Goal: Information Seeking & Learning: Learn about a topic

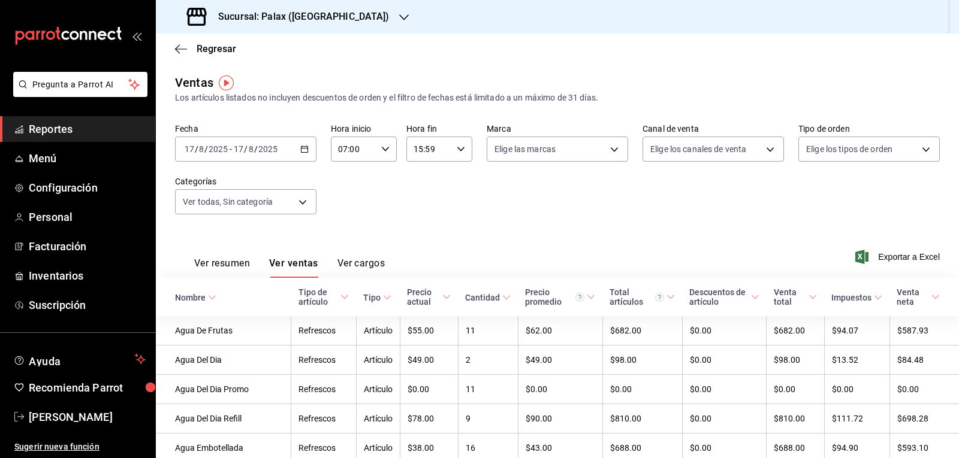
click at [381, 147] on icon "button" at bounding box center [385, 149] width 8 height 8
click at [346, 170] on span "15" at bounding box center [346, 170] width 14 height 10
type input "15:00"
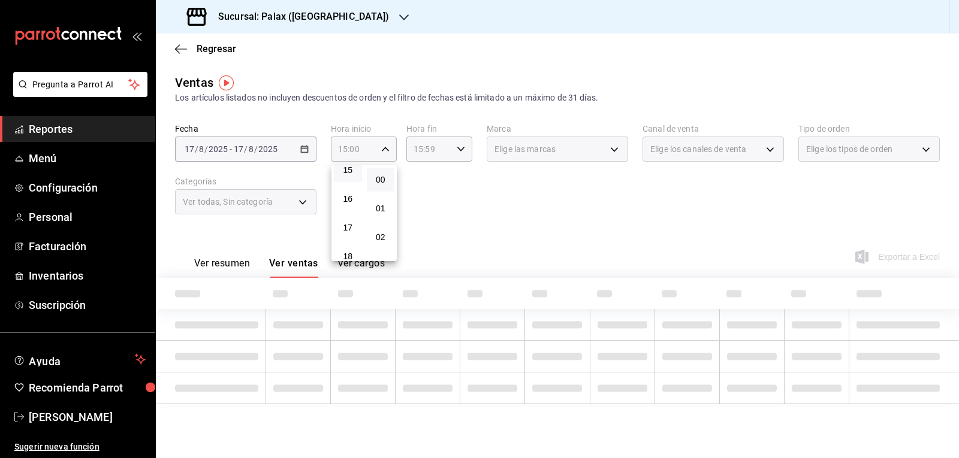
click at [456, 149] on div at bounding box center [479, 229] width 959 height 458
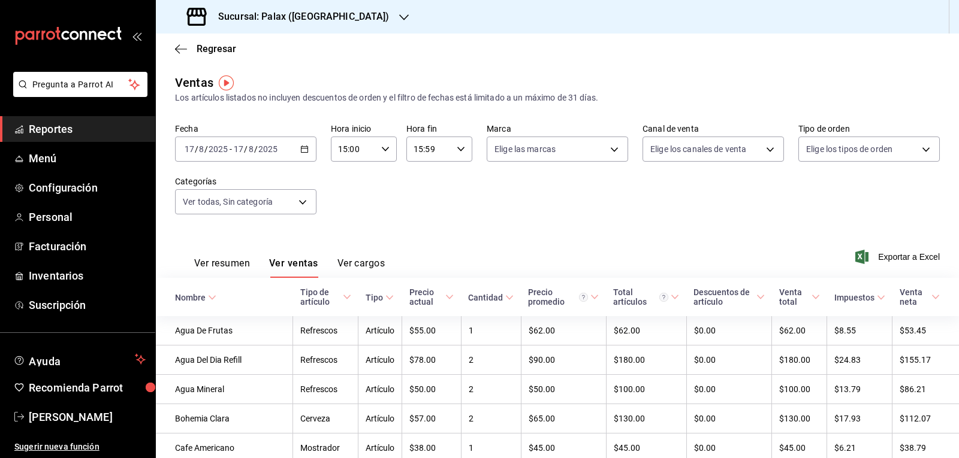
click at [457, 150] on icon "button" at bounding box center [461, 149] width 8 height 8
click at [419, 250] on span "23" at bounding box center [420, 247] width 14 height 10
type input "23:59"
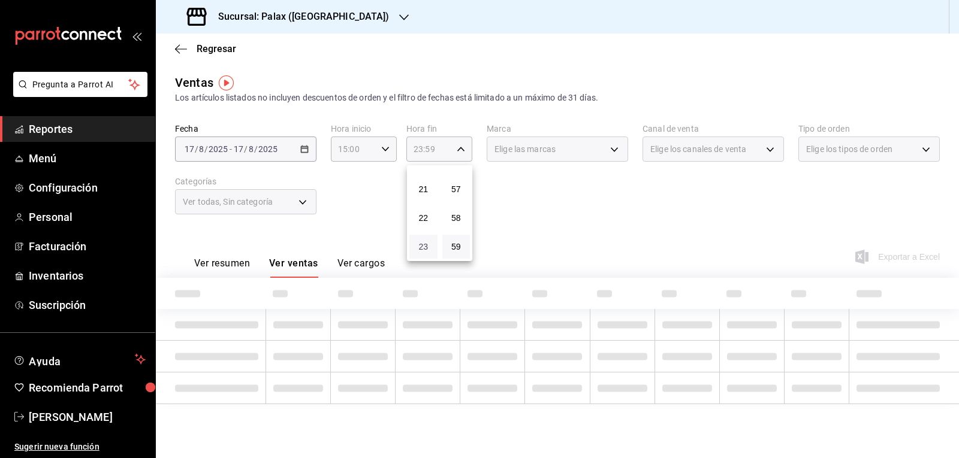
click at [419, 247] on span "23" at bounding box center [423, 247] width 14 height 10
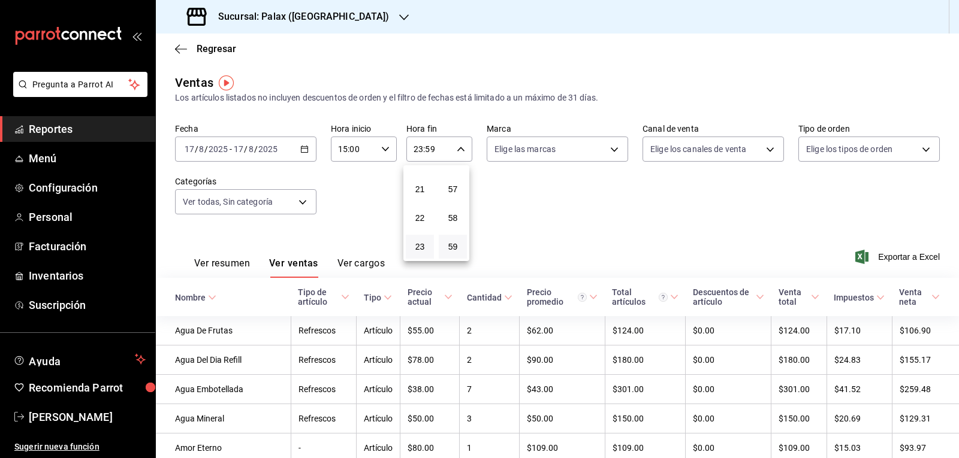
click at [609, 153] on div at bounding box center [479, 229] width 959 height 458
click at [606, 152] on body "Pregunta a Parrot AI Reportes Menú Configuración Personal Facturación Inventari…" at bounding box center [479, 229] width 959 height 458
click at [497, 195] on input "checkbox" at bounding box center [496, 196] width 11 height 11
checkbox input "true"
type input "8510d572-c45f-4696-9a08-afbf2d111022"
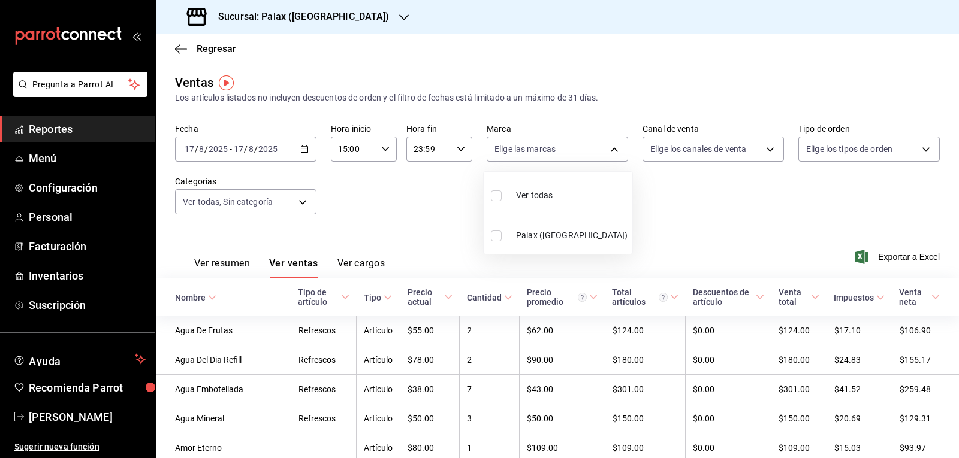
checkbox input "true"
click at [764, 147] on div at bounding box center [479, 229] width 959 height 458
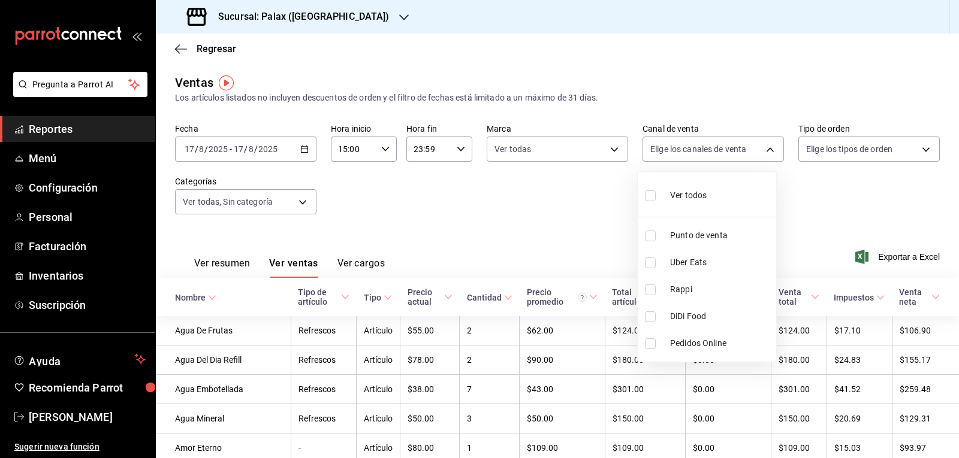
click at [764, 147] on body "Pregunta a Parrot AI Reportes Menú Configuración Personal Facturación Inventari…" at bounding box center [479, 229] width 959 height 458
drag, startPoint x: 650, startPoint y: 197, endPoint x: 802, endPoint y: 176, distance: 153.6
click at [649, 197] on input "checkbox" at bounding box center [650, 196] width 11 height 11
checkbox input "true"
type input "PARROT,UBER_EATS,RAPPI,DIDI_FOOD,ONLINE"
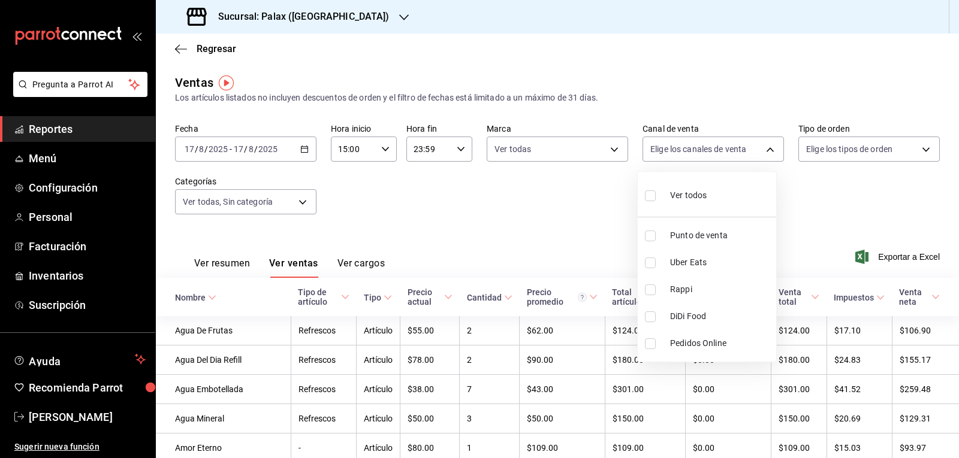
checkbox input "true"
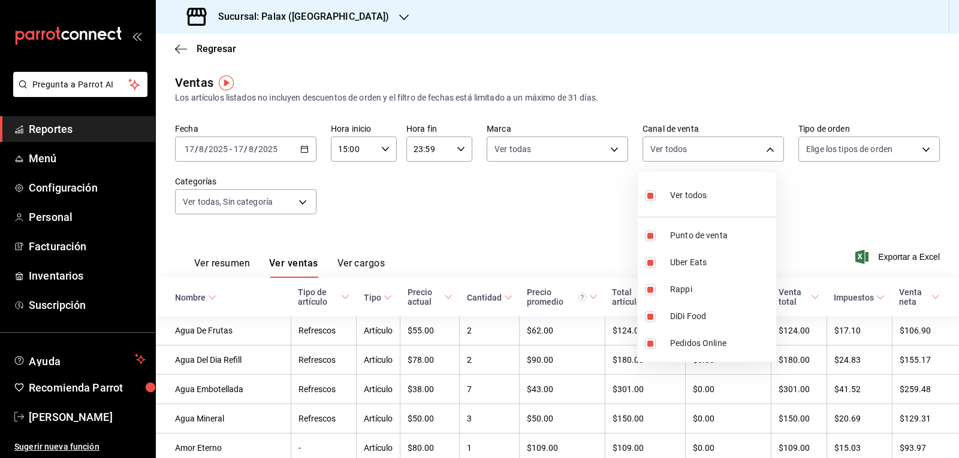
click at [919, 149] on div at bounding box center [479, 229] width 959 height 458
click at [919, 149] on body "Pregunta a Parrot AI Reportes Menú Configuración Personal Facturación Inventari…" at bounding box center [479, 229] width 959 height 458
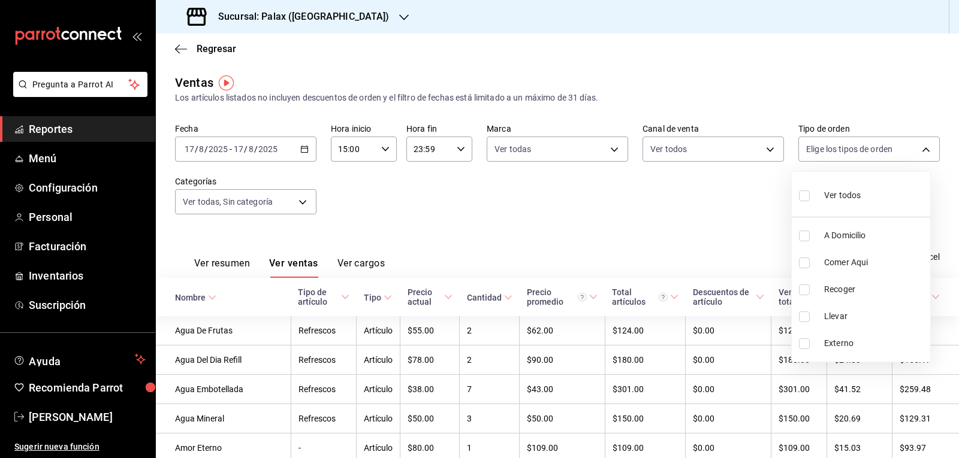
drag, startPoint x: 804, startPoint y: 193, endPoint x: 539, endPoint y: 228, distance: 267.2
click at [803, 193] on input "checkbox" at bounding box center [804, 196] width 11 height 11
checkbox input "true"
type input "6d325fbd-53e7-4f6b-8d89-6356796c0e8d,b8c2ff7f-0c1f-4fef-80cf-bc155c6bbc3b,a732b…"
checkbox input "true"
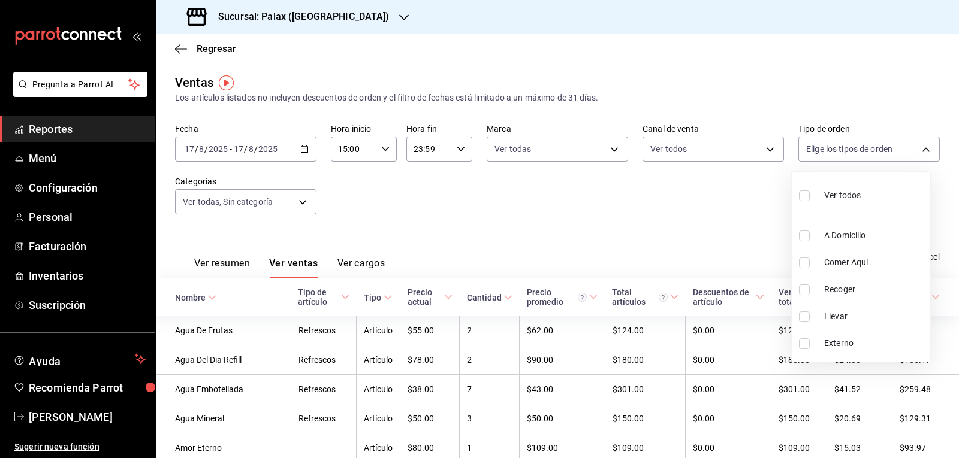
checkbox input "true"
click at [303, 203] on div at bounding box center [479, 229] width 959 height 458
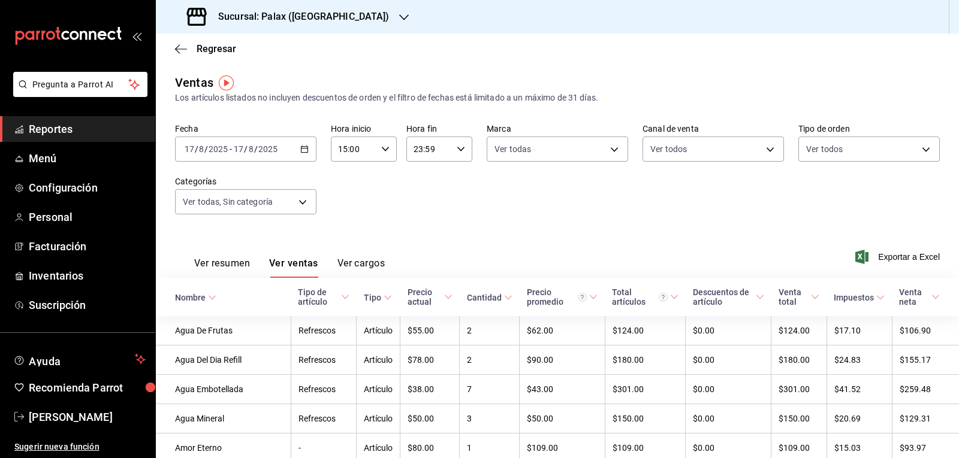
click at [303, 203] on body "Pregunta a Parrot AI Reportes Menú Configuración Personal Facturación Inventari…" at bounding box center [479, 229] width 959 height 458
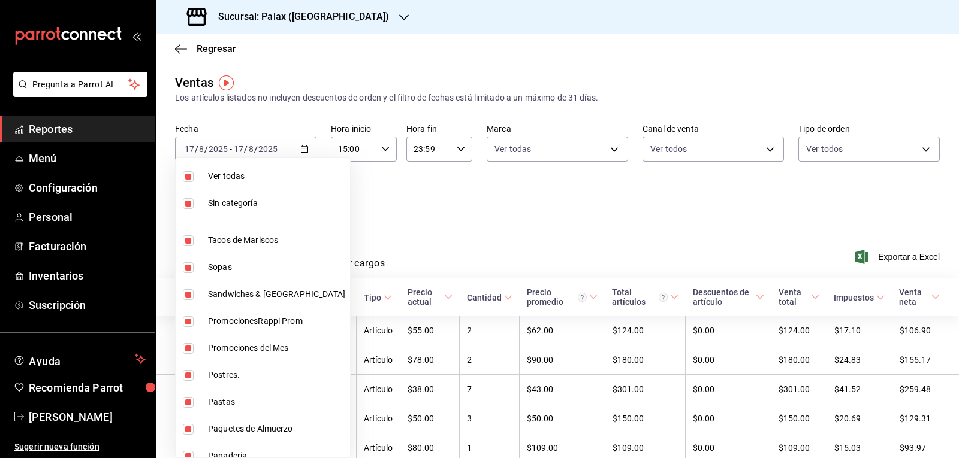
drag, startPoint x: 397, startPoint y: 188, endPoint x: 277, endPoint y: 179, distance: 120.2
click at [391, 188] on div at bounding box center [479, 229] width 959 height 458
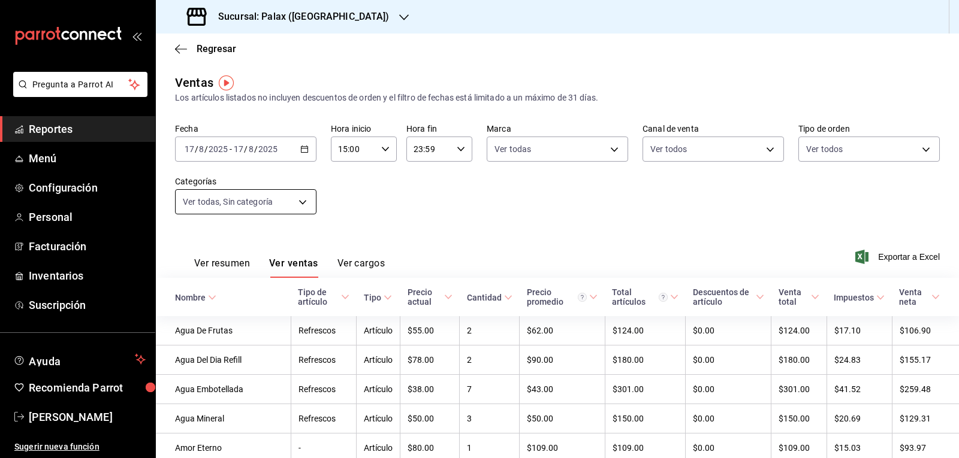
click at [299, 202] on body "Pregunta a Parrot AI Reportes Menú Configuración Personal Facturación Inventari…" at bounding box center [479, 229] width 959 height 458
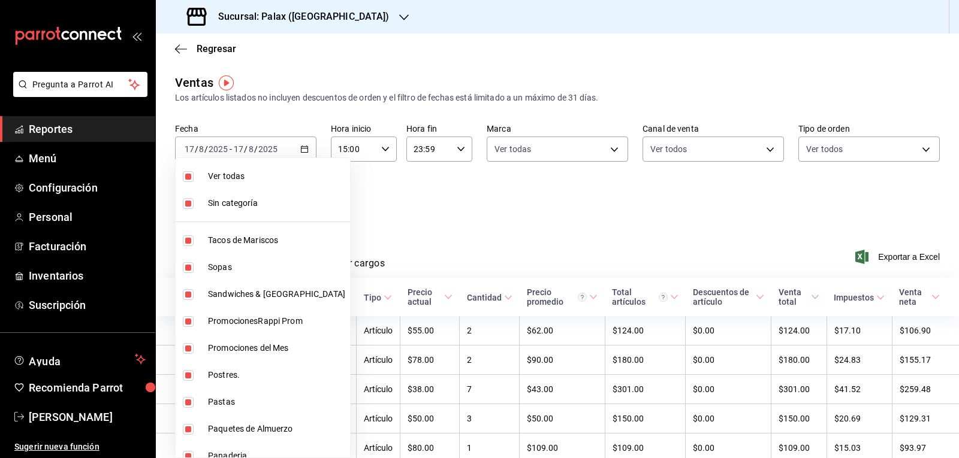
click at [185, 206] on input "checkbox" at bounding box center [188, 203] width 11 height 11
click at [189, 206] on input "checkbox" at bounding box center [188, 203] width 11 height 11
checkbox input "true"
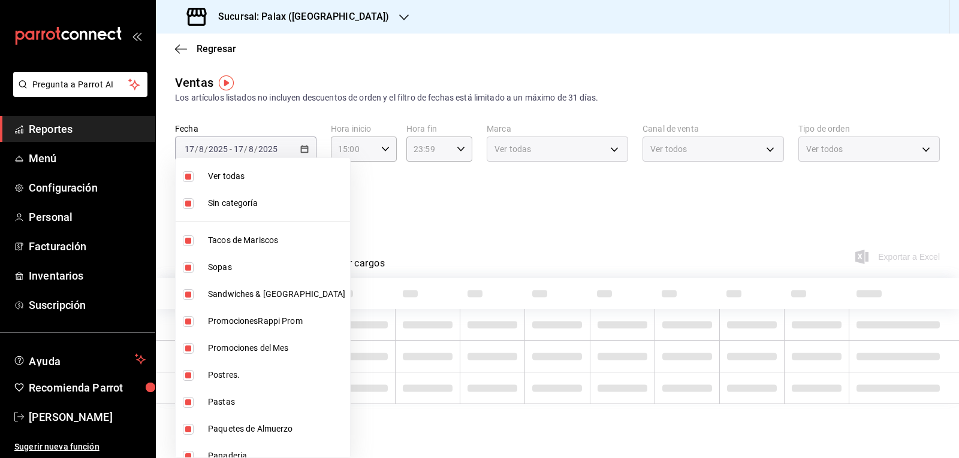
click at [190, 180] on input "checkbox" at bounding box center [188, 176] width 11 height 11
checkbox input "false"
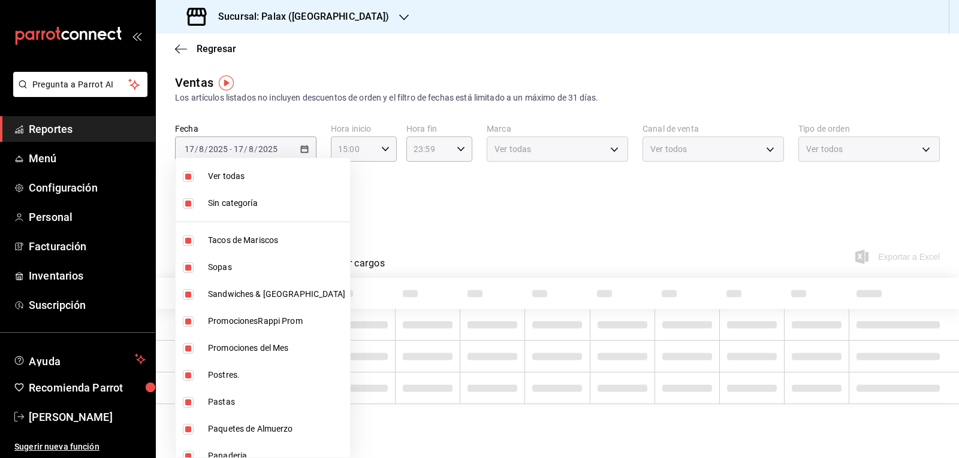
checkbox input "false"
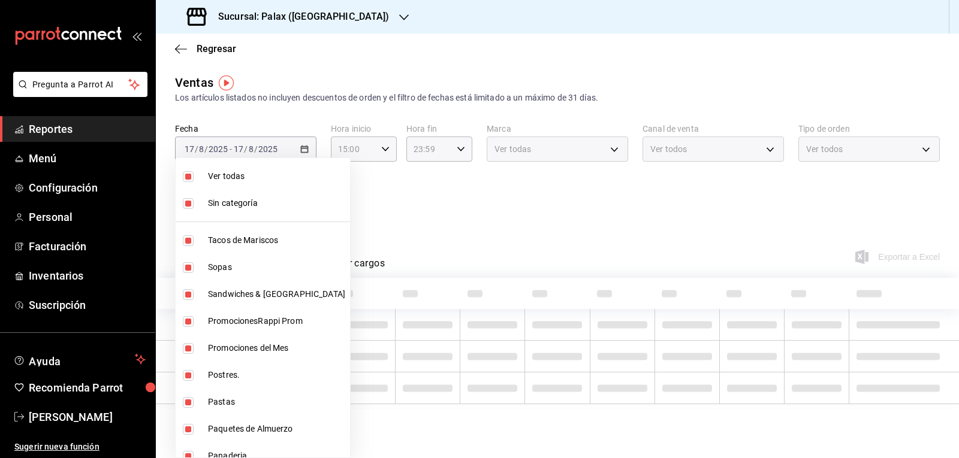
checkbox input "false"
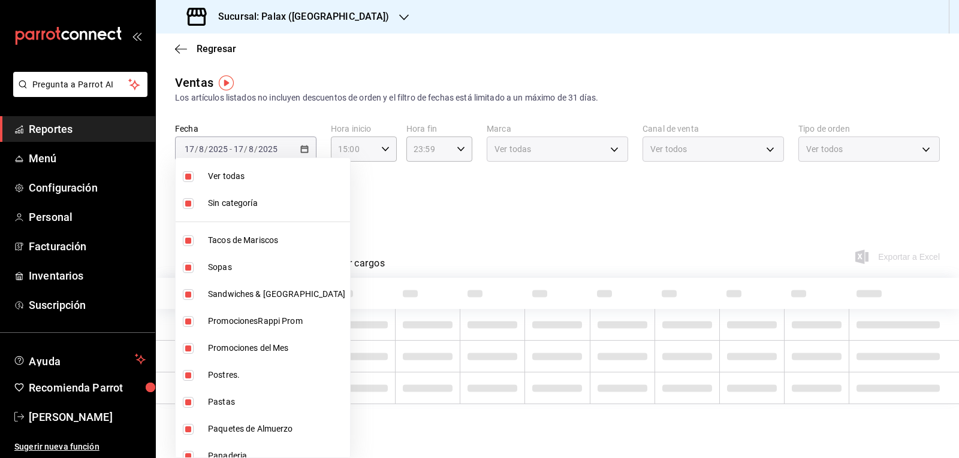
checkbox input "false"
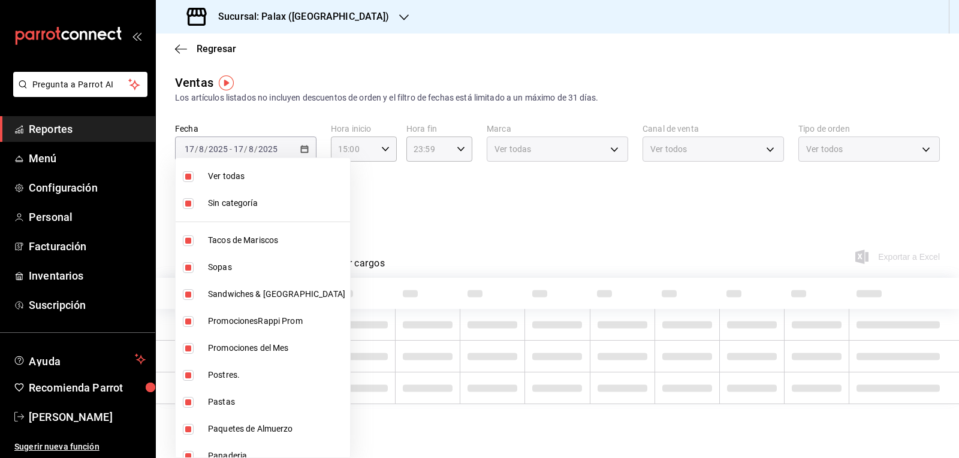
checkbox input "false"
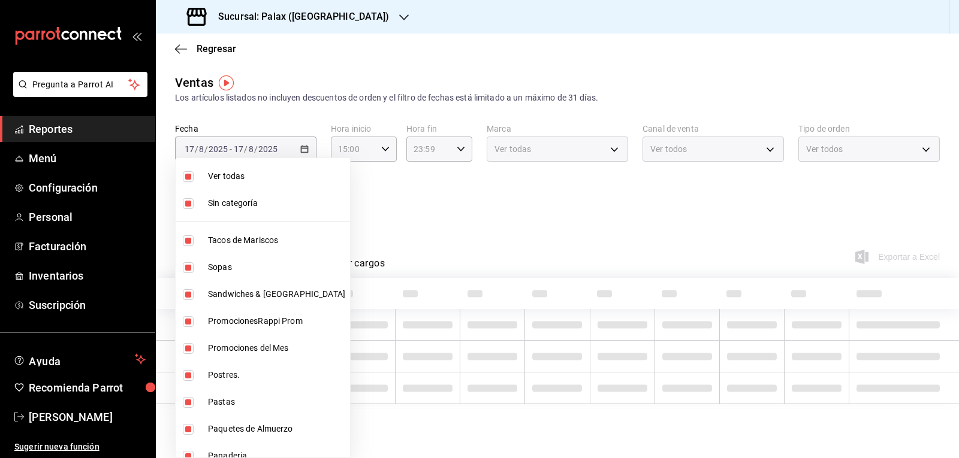
checkbox input "false"
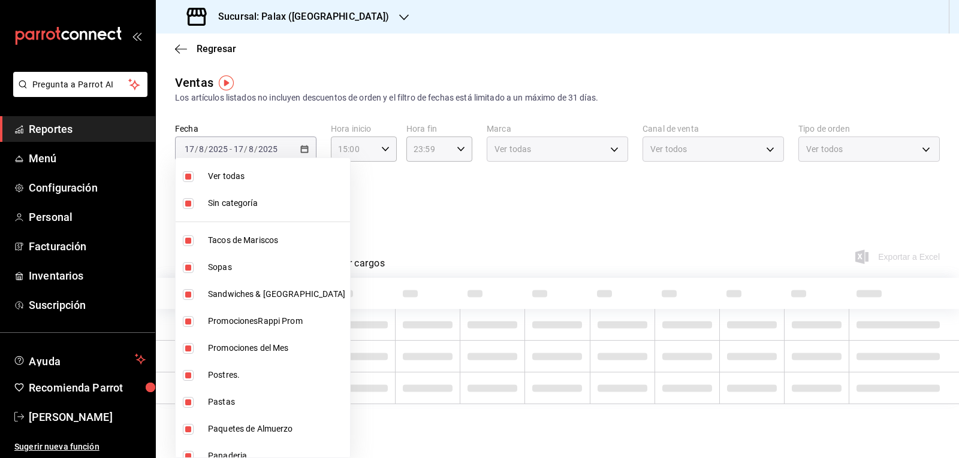
checkbox input "false"
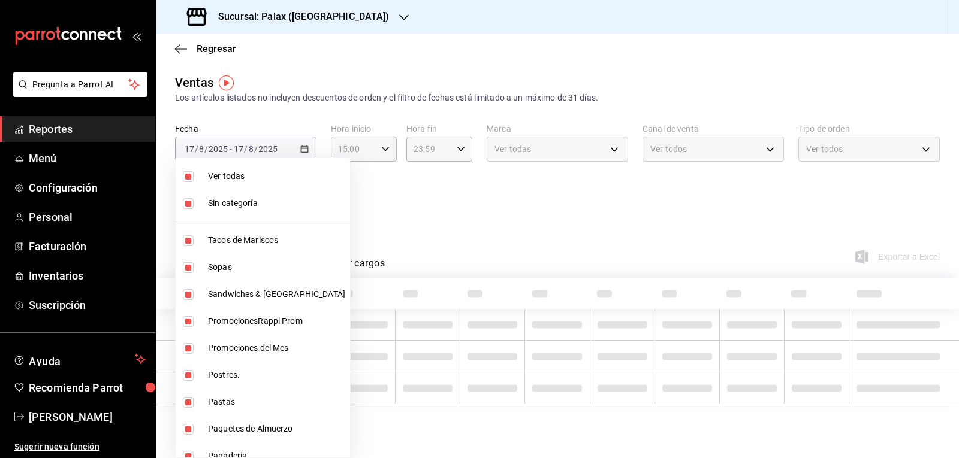
checkbox input "false"
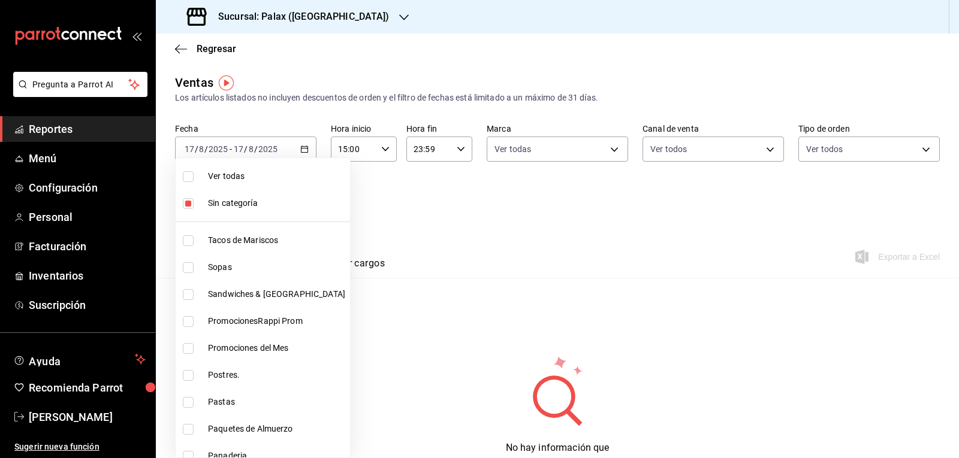
click at [186, 207] on input "checkbox" at bounding box center [188, 203] width 11 height 11
checkbox input "false"
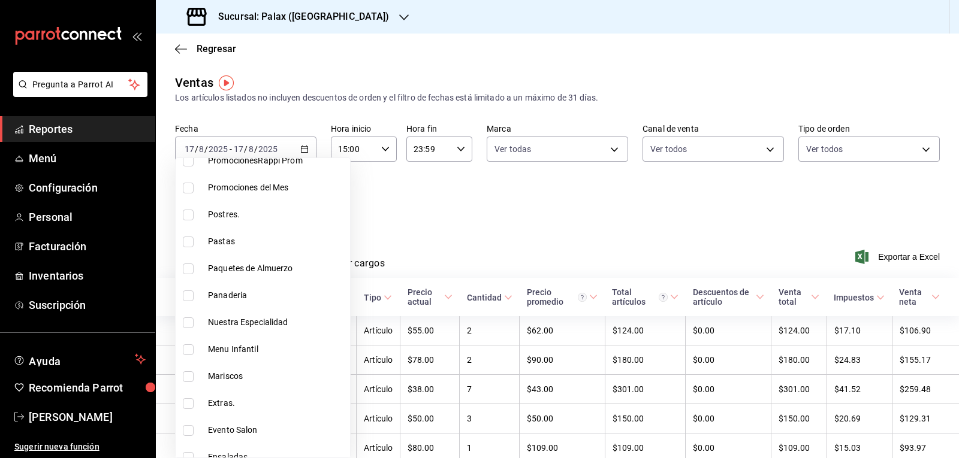
scroll to position [180, 0]
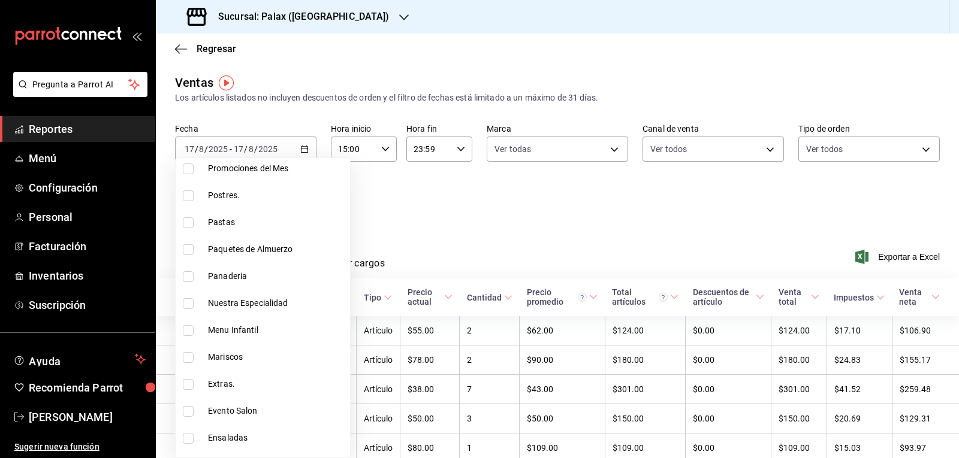
click at [184, 196] on input "checkbox" at bounding box center [188, 196] width 11 height 11
checkbox input "true"
type input "5f074bd3-619d-4e10-94fa-620713841d38"
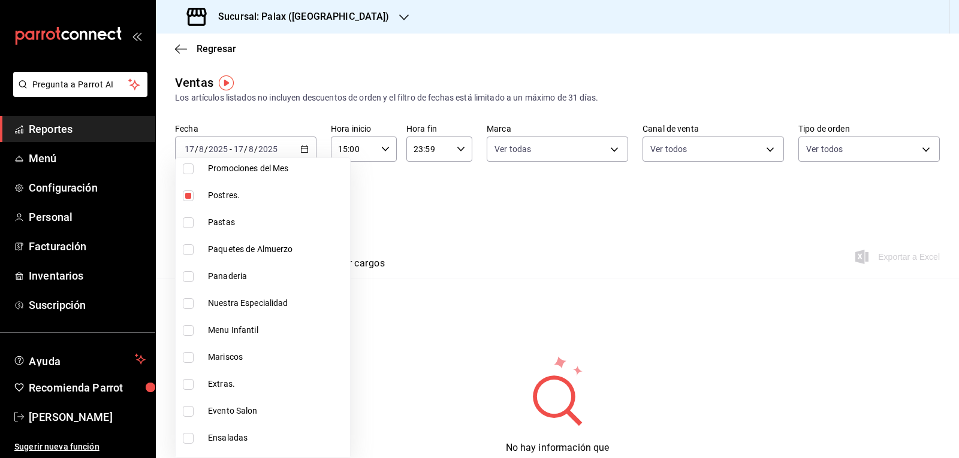
click at [188, 278] on input "checkbox" at bounding box center [188, 276] width 11 height 11
checkbox input "true"
type input "5f074bd3-619d-4e10-94fa-620713841d38,90d14028-a2c9-4fb8-b762-41d9ea373592"
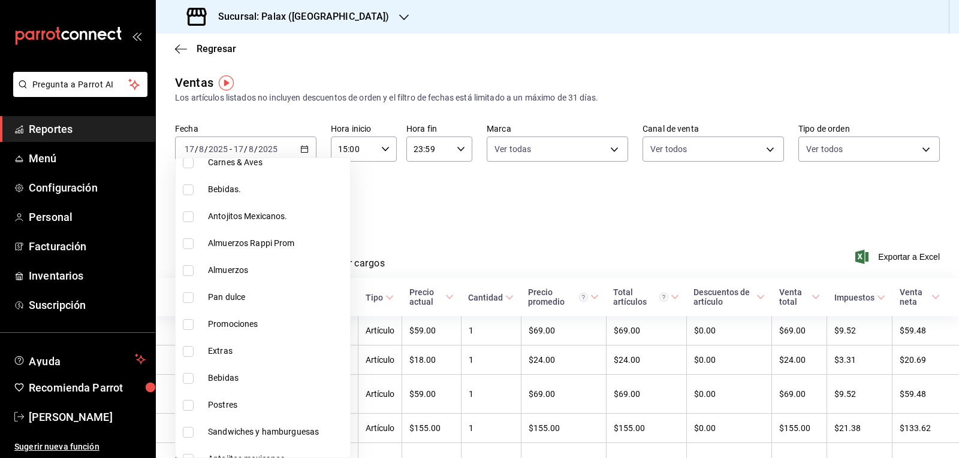
scroll to position [539, 0]
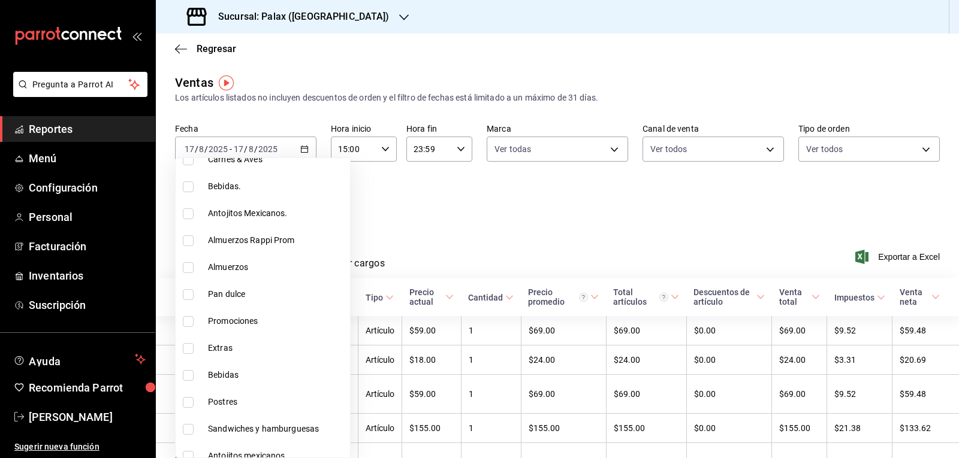
click at [185, 292] on input "checkbox" at bounding box center [188, 294] width 11 height 11
checkbox input "true"
type input "5f074bd3-619d-4e10-94fa-620713841d38,90d14028-a2c9-4fb8-b762-41d9ea373592,a0032…"
click at [188, 401] on input "checkbox" at bounding box center [188, 402] width 11 height 11
checkbox input "true"
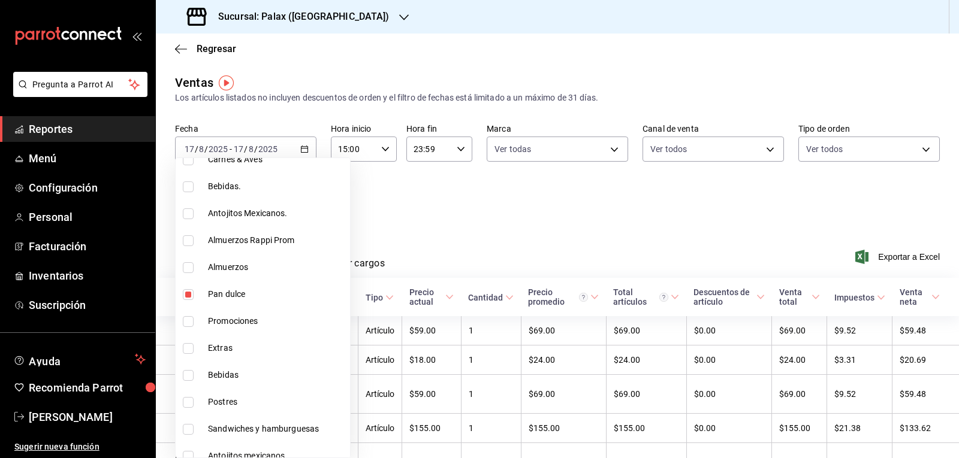
type input "5f074bd3-619d-4e10-94fa-620713841d38,90d14028-a2c9-4fb8-b762-41d9ea373592,a0032…"
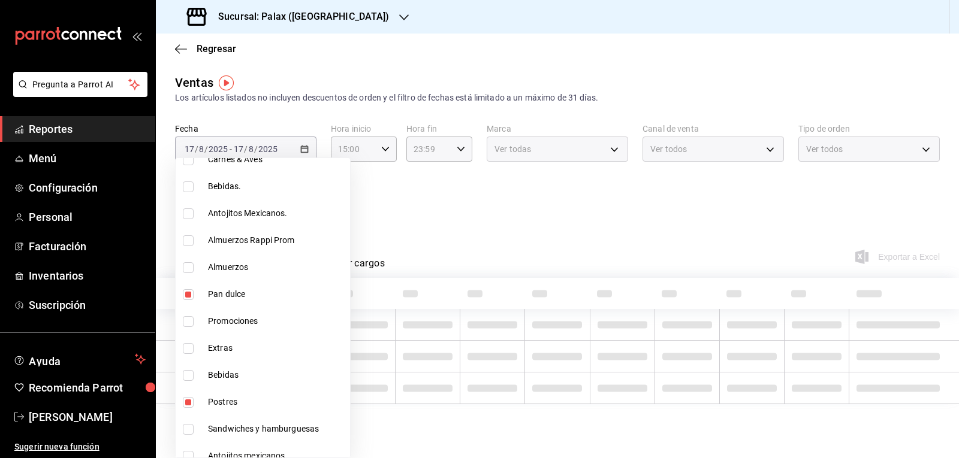
click at [506, 213] on div at bounding box center [479, 229] width 959 height 458
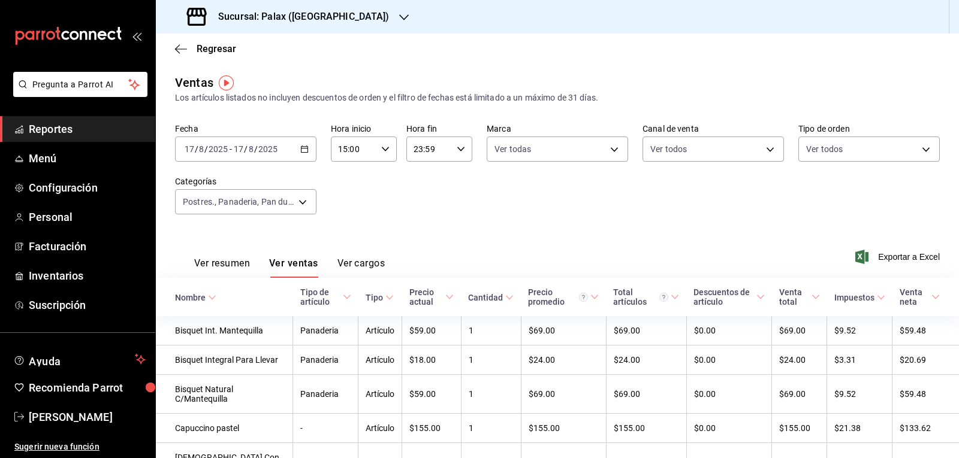
drag, startPoint x: 315, startPoint y: 262, endPoint x: 309, endPoint y: 272, distance: 11.0
click at [313, 262] on button "Ver ventas" at bounding box center [293, 268] width 49 height 20
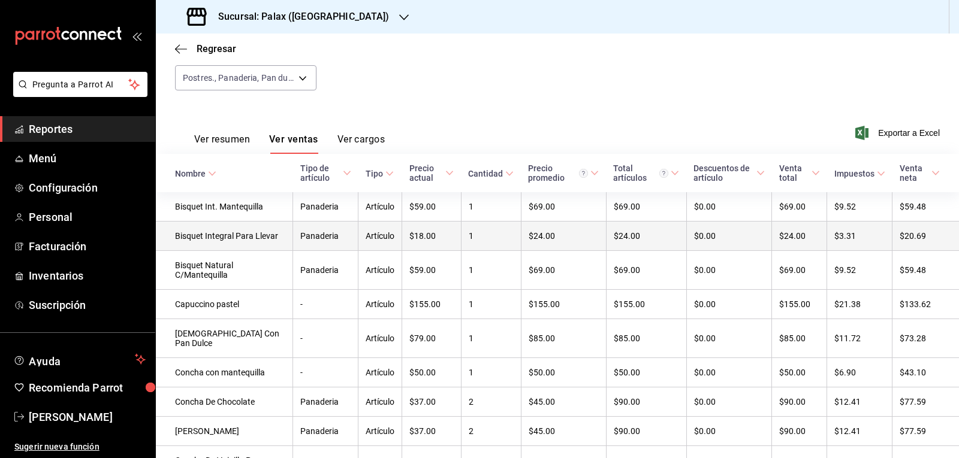
scroll to position [60, 0]
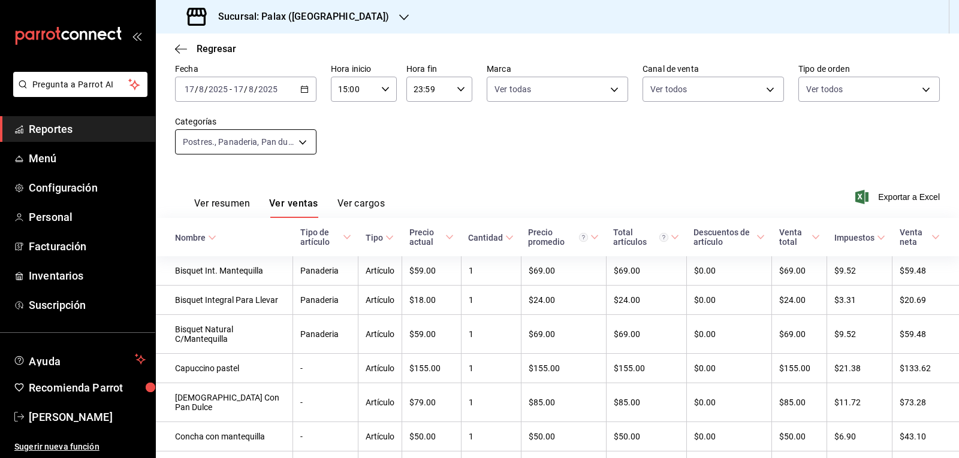
click at [301, 143] on body "Pregunta a Parrot AI Reportes Menú Configuración Personal Facturación Inventari…" at bounding box center [479, 229] width 959 height 458
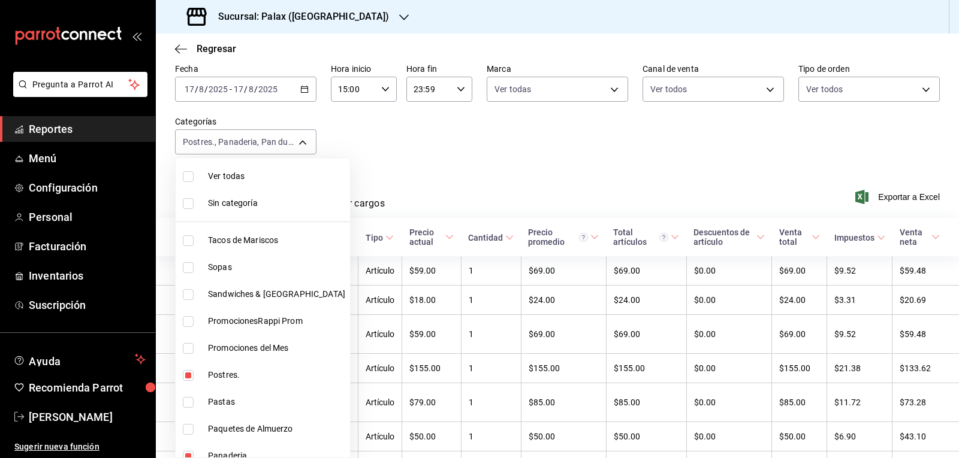
click at [189, 373] on input "checkbox" at bounding box center [188, 375] width 11 height 11
checkbox input "false"
type input "90d14028-a2c9-4fb8-b762-41d9ea373592,a0032ace-f936-4bce-ae72-52a9a3fd0e48,4f2f0…"
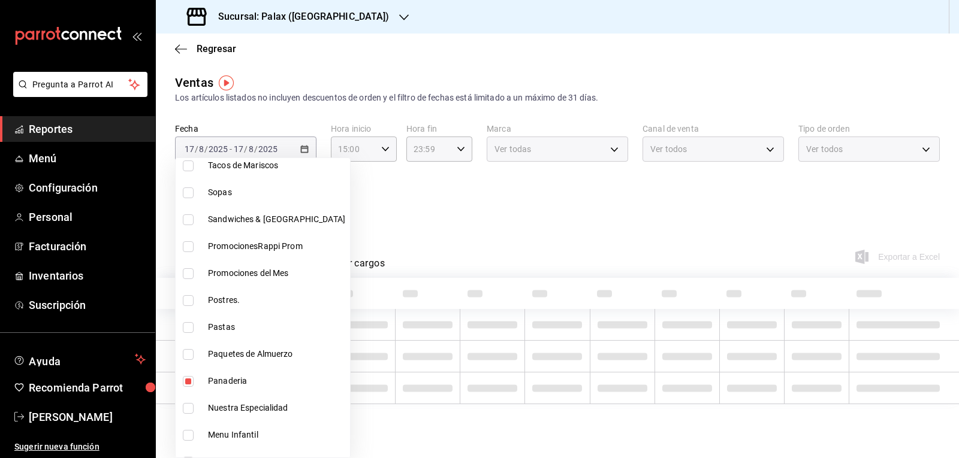
scroll to position [120, 0]
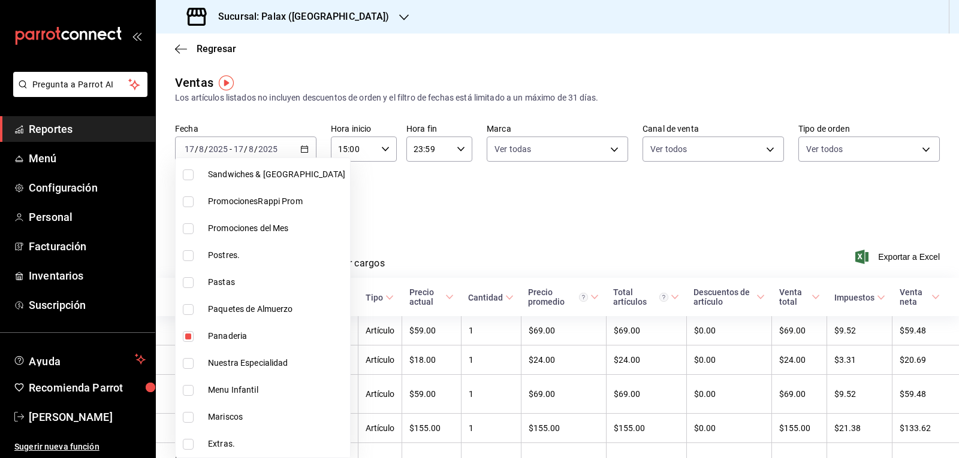
click at [185, 336] on input "checkbox" at bounding box center [188, 336] width 11 height 11
checkbox input "false"
type input "a0032ace-f936-4bce-ae72-52a9a3fd0e48,4f2f0c23-db3d-4db8-ae30-dd709ccfaad2"
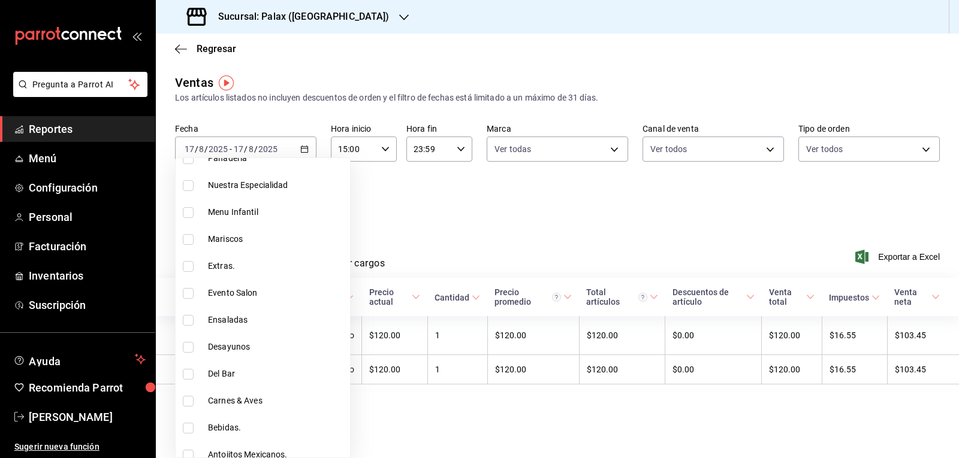
scroll to position [419, 0]
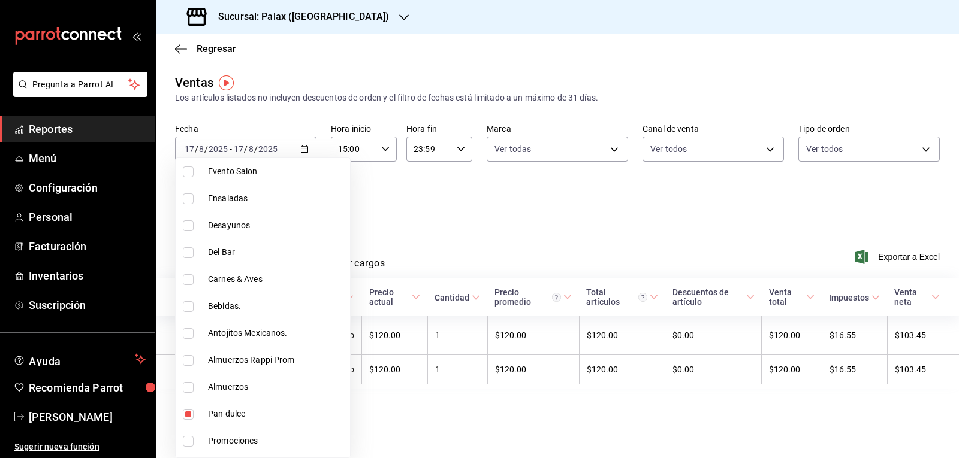
click at [187, 412] on input "checkbox" at bounding box center [188, 414] width 11 height 11
checkbox input "false"
type input "4f2f0c23-db3d-4db8-ae30-dd709ccfaad2"
drag, startPoint x: 189, startPoint y: 309, endPoint x: 193, endPoint y: 263, distance: 45.7
click at [189, 308] on input "checkbox" at bounding box center [188, 306] width 11 height 11
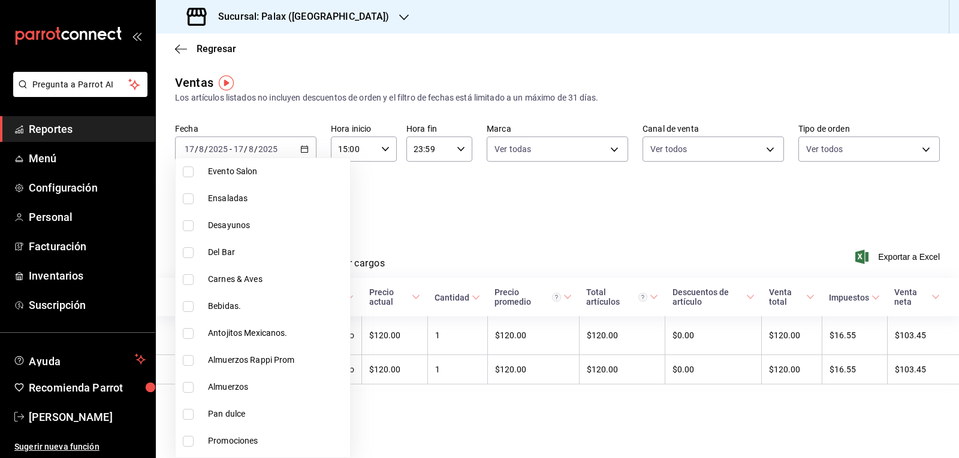
checkbox input "true"
type input "4f2f0c23-db3d-4db8-ae30-dd709ccfaad2,4b82141e-e12f-4992-9202-ab169af21a46"
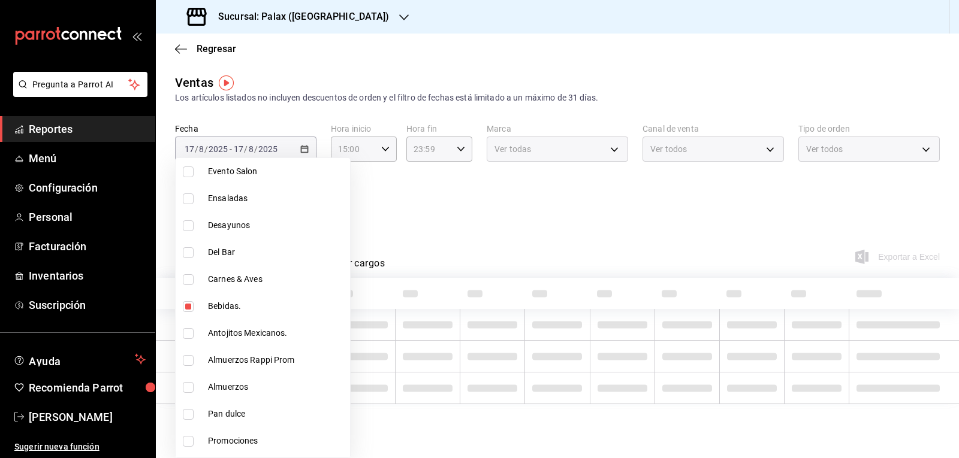
drag, startPoint x: 189, startPoint y: 254, endPoint x: 190, endPoint y: 292, distance: 37.8
click at [189, 253] on input "checkbox" at bounding box center [188, 252] width 11 height 11
checkbox input "true"
type input "4f2f0c23-db3d-4db8-ae30-dd709ccfaad2,4b82141e-e12f-4992-9202-ab169af21a46,e5fa1…"
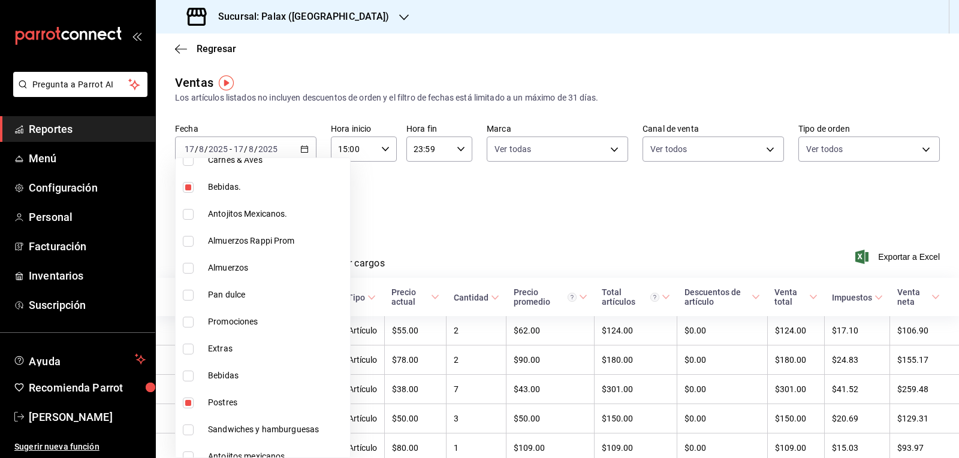
scroll to position [539, 0]
click at [186, 375] on input "checkbox" at bounding box center [188, 375] width 11 height 11
checkbox input "true"
type input "4f2f0c23-db3d-4db8-ae30-dd709ccfaad2,4b82141e-e12f-4992-9202-ab169af21a46,e5fa1…"
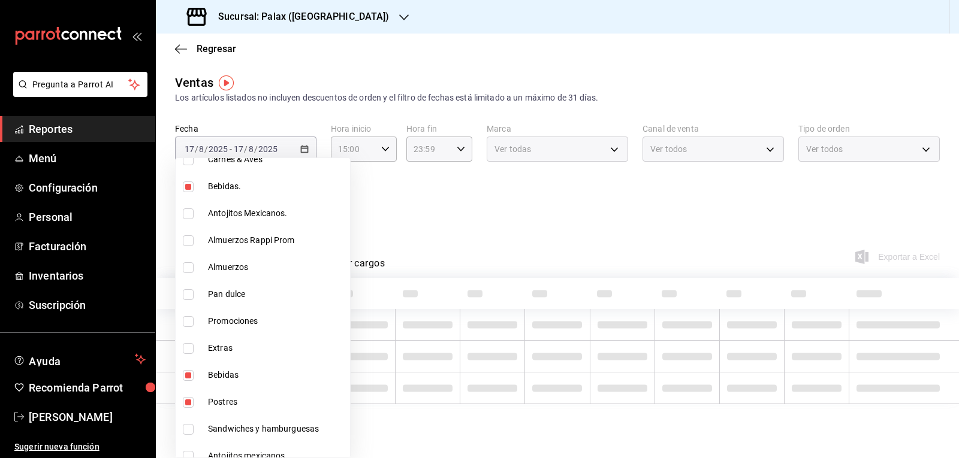
click at [194, 401] on label at bounding box center [191, 402] width 16 height 11
click at [194, 401] on input "checkbox" at bounding box center [188, 402] width 11 height 11
checkbox input "true"
type input "4b82141e-e12f-4992-9202-ab169af21a46,e5fa14e2-c7bb-4afd-b0cf-6d1a2447c4a1,298ad…"
click at [186, 403] on input "checkbox" at bounding box center [188, 402] width 11 height 11
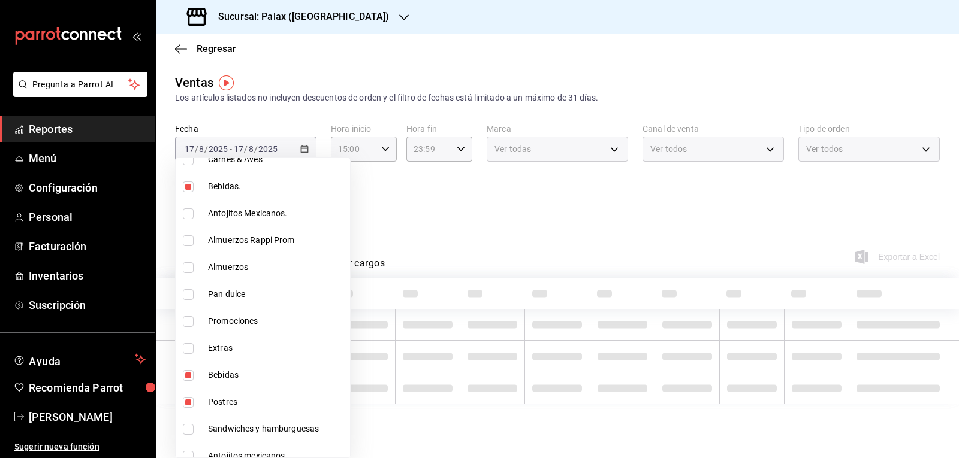
checkbox input "false"
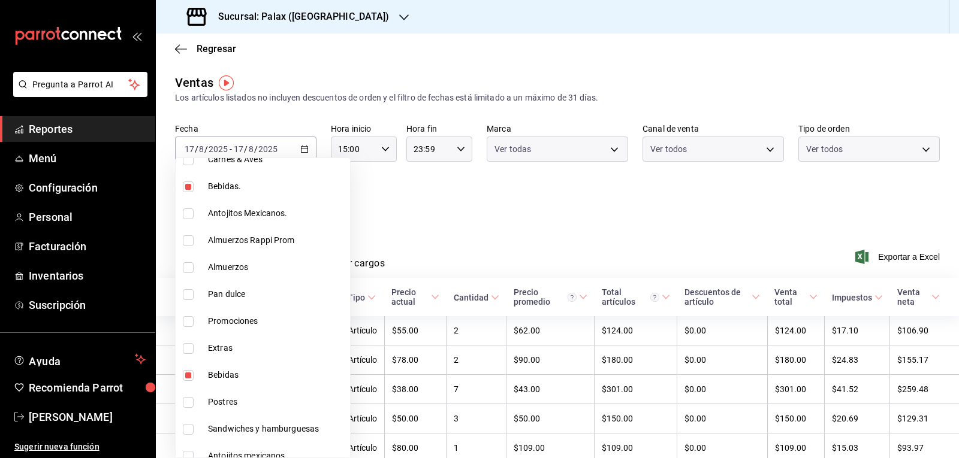
type input "4b82141e-e12f-4992-9202-ab169af21a46,e5fa14e2-c7bb-4afd-b0cf-6d1a2447c4a1,298ad…"
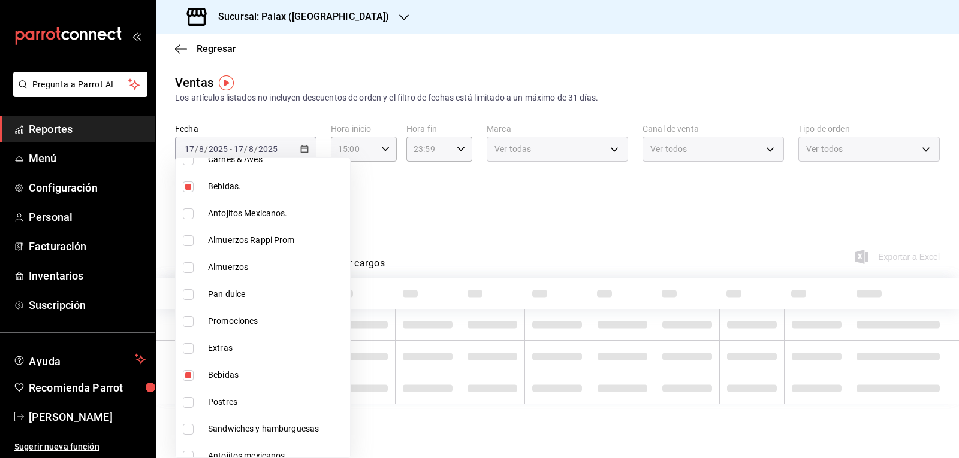
click at [462, 206] on div at bounding box center [479, 229] width 959 height 458
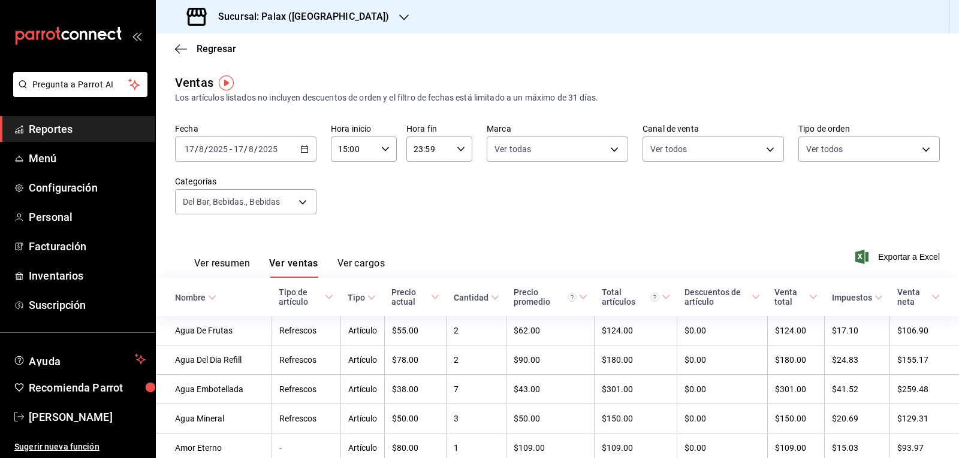
click at [302, 266] on button "Ver ventas" at bounding box center [293, 268] width 49 height 20
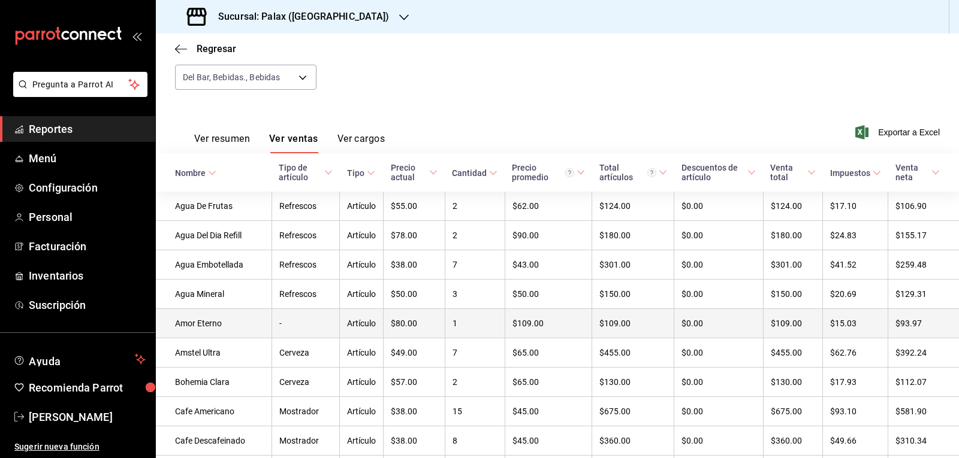
scroll to position [185, 0]
